Goal: Task Accomplishment & Management: Manage account settings

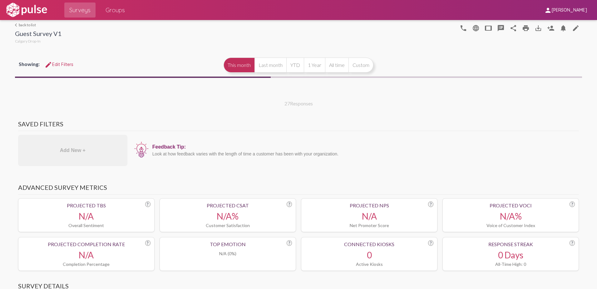
click at [25, 25] on link "arrow_back_ios back to list" at bounding box center [38, 24] width 47 height 5
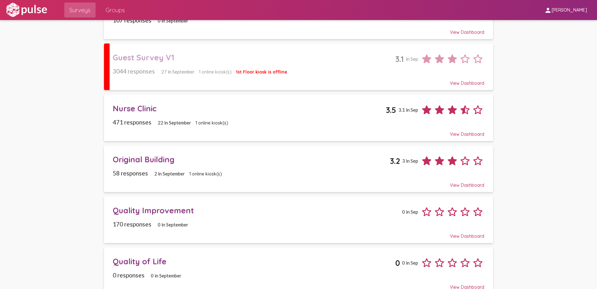
scroll to position [125, 0]
click at [132, 156] on div "Original Building" at bounding box center [252, 159] width 278 height 10
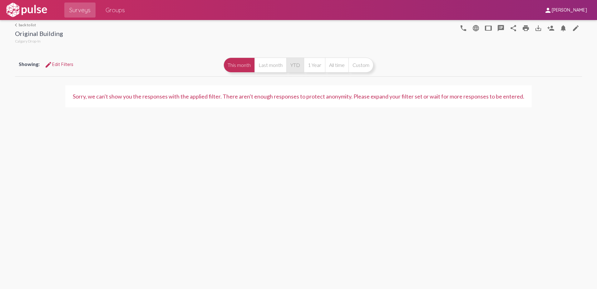
click at [296, 66] on button "YTD" at bounding box center [294, 64] width 17 height 15
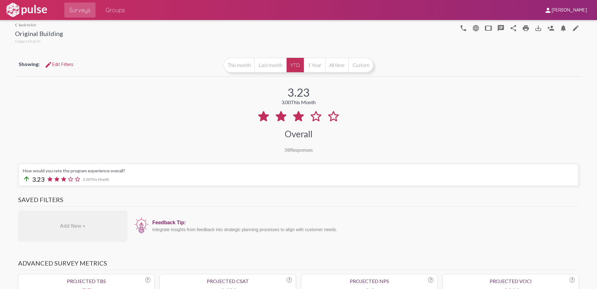
click at [435, 120] on div "3.23 3.00 This Month Overall 58 Responses" at bounding box center [298, 115] width 567 height 75
click at [575, 29] on mat-icon "edit" at bounding box center [575, 27] width 7 height 7
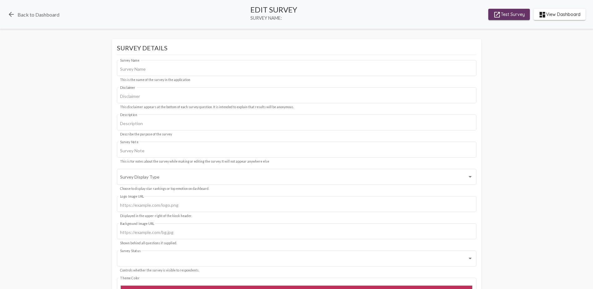
type input "Original Building"
type input "We value your privacy, your identity will remain anonymous."
type input "#c12f5c"
click at [518, 15] on span "launch Test Survey" at bounding box center [509, 14] width 32 height 11
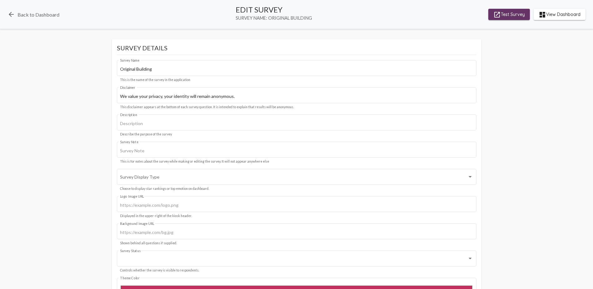
click at [569, 15] on span "dashboard View Dashboard" at bounding box center [559, 14] width 42 height 11
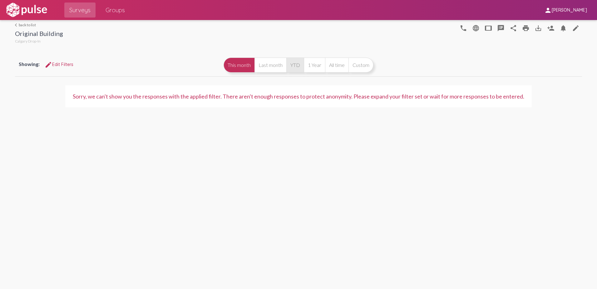
click at [300, 66] on button "YTD" at bounding box center [294, 64] width 17 height 15
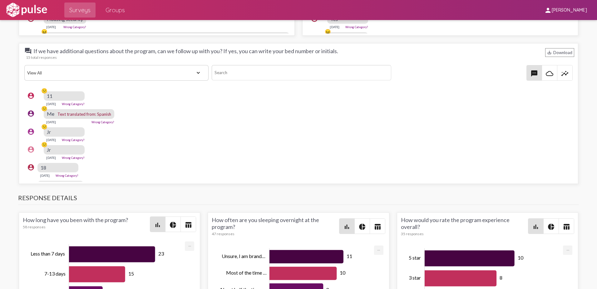
scroll to position [941, 0]
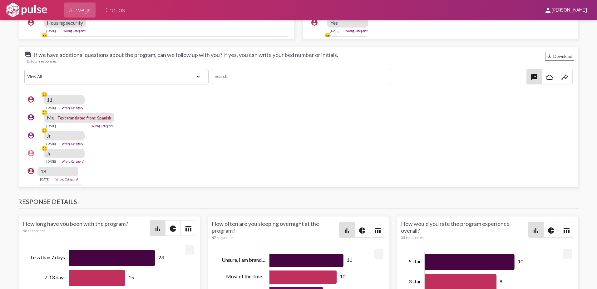
click at [52, 99] on div "11" at bounding box center [64, 99] width 41 height 9
click at [56, 100] on div "11" at bounding box center [64, 99] width 41 height 9
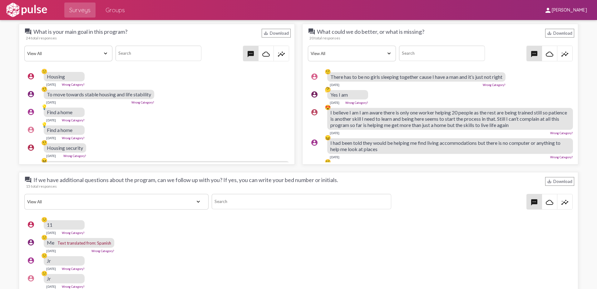
scroll to position [187, 0]
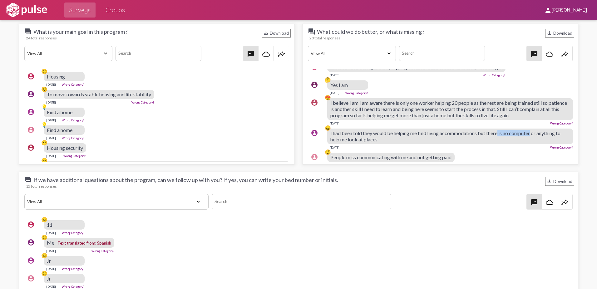
drag, startPoint x: 499, startPoint y: 132, endPoint x: 531, endPoint y: 133, distance: 32.5
click at [531, 133] on span "I had been told they would be helping me find living accommodations but there i…" at bounding box center [446, 136] width 230 height 12
drag, startPoint x: 531, startPoint y: 133, endPoint x: 507, endPoint y: 149, distance: 29.0
click at [507, 149] on div "[DATE] Wrong Category?" at bounding box center [450, 146] width 246 height 5
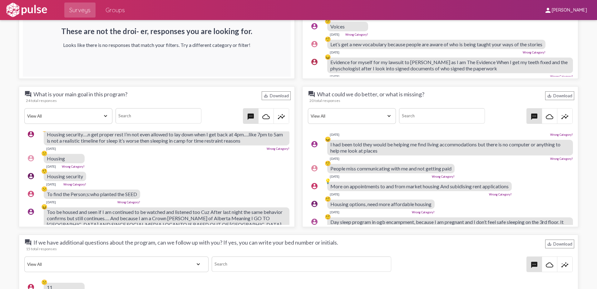
scroll to position [62, 0]
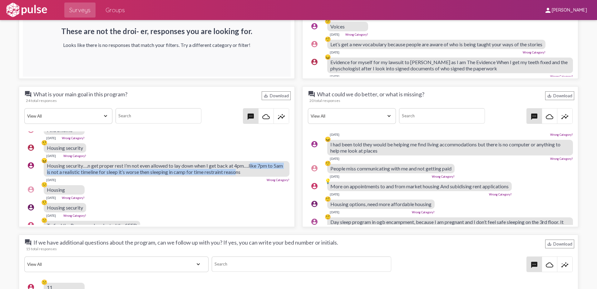
drag, startPoint x: 253, startPoint y: 164, endPoint x: 250, endPoint y: 176, distance: 11.5
click at [250, 176] on div "Housing security….n get proper rest I’m not even allowed to lay down when I get…" at bounding box center [167, 169] width 246 height 16
drag, startPoint x: 250, startPoint y: 176, endPoint x: 250, endPoint y: 172, distance: 3.5
click at [250, 172] on span "Housing security….n get proper rest I’m not even allowed to lay down when I get…" at bounding box center [165, 168] width 236 height 12
click at [221, 181] on div "[DATE] Wrong Category?" at bounding box center [167, 179] width 246 height 5
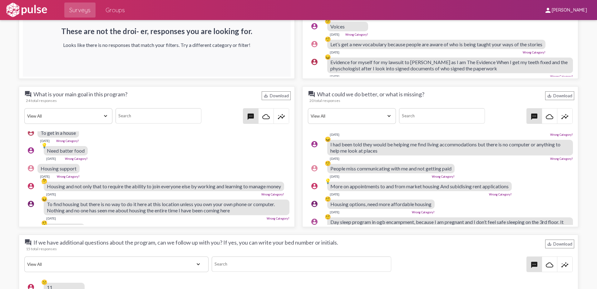
scroll to position [281, 0]
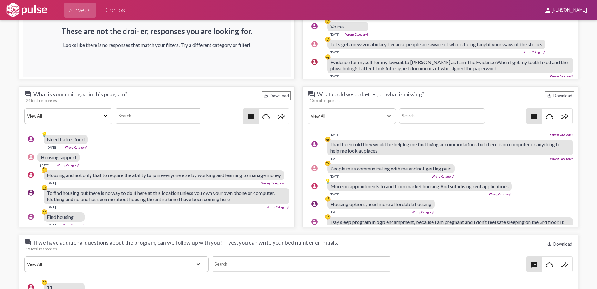
click at [134, 185] on div "[DATE] Wrong Category?" at bounding box center [164, 182] width 241 height 5
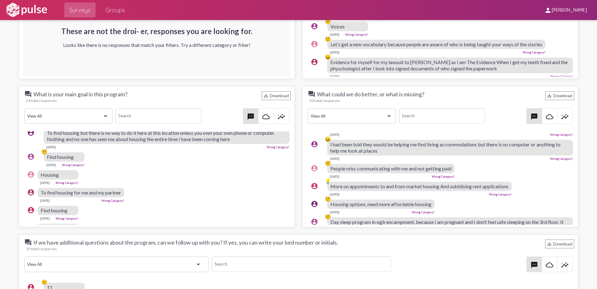
scroll to position [344, 0]
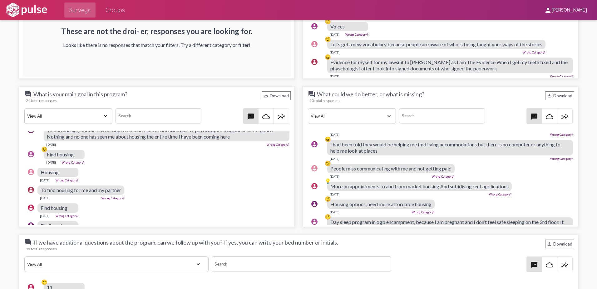
click at [154, 185] on div "account_circle Housing [DATE] Wrong Category?" at bounding box center [158, 175] width 268 height 20
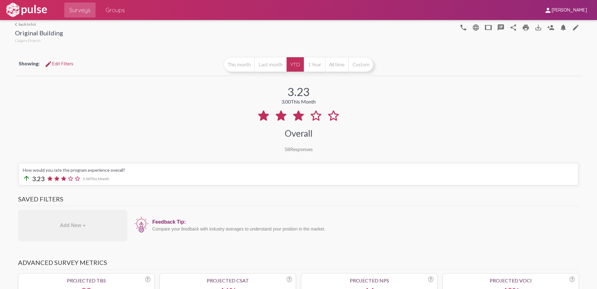
scroll to position [0, 0]
